Goal: Task Accomplishment & Management: Manage account settings

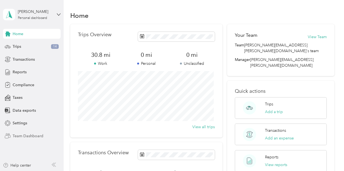
click at [23, 133] on span "Team Dashboard" at bounding box center [28, 136] width 31 height 6
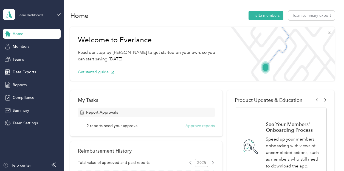
click at [197, 125] on button "Approve reports" at bounding box center [199, 126] width 29 height 6
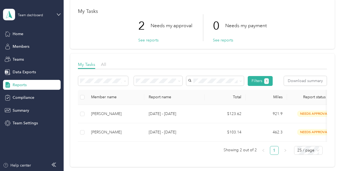
scroll to position [46, 0]
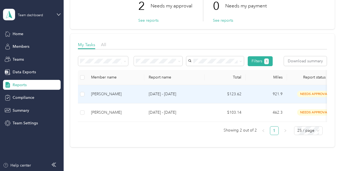
click at [105, 92] on div "[PERSON_NAME]" at bounding box center [115, 94] width 49 height 6
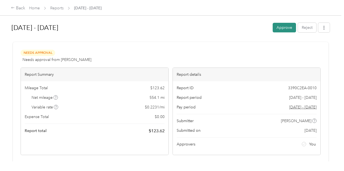
click at [279, 24] on button "Approve" at bounding box center [283, 28] width 23 height 10
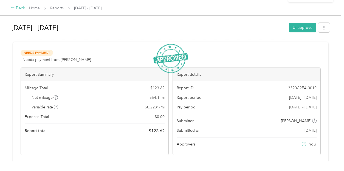
click at [12, 7] on icon at bounding box center [13, 8] width 4 height 4
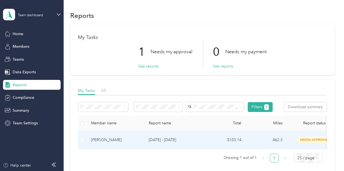
click at [116, 138] on div "[PERSON_NAME]" at bounding box center [115, 140] width 49 height 6
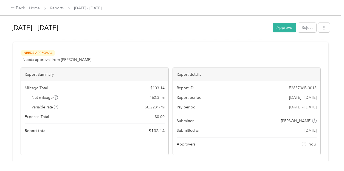
click at [279, 27] on button "Approve" at bounding box center [283, 28] width 23 height 10
